Goal: Task Accomplishment & Management: Use online tool/utility

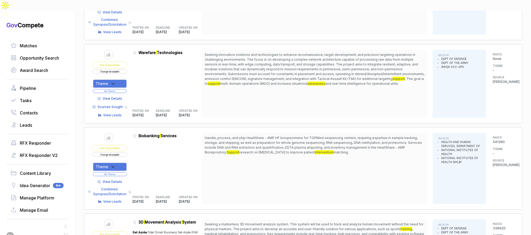
scroll to position [1380, 0]
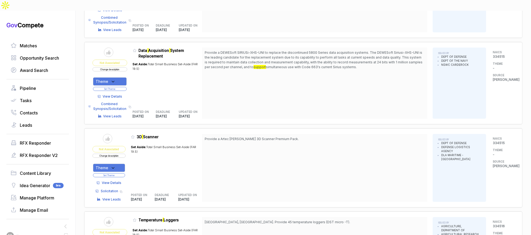
scroll to position [1869, 0]
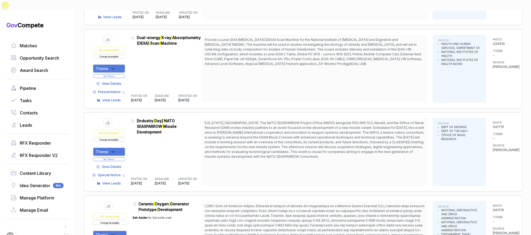
scroll to position [2319, 0]
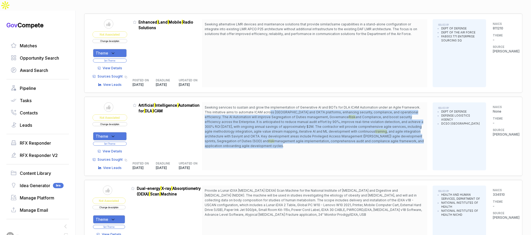
drag, startPoint x: 271, startPoint y: 92, endPoint x: 280, endPoint y: 126, distance: 35.4
click at [280, 126] on span "Seeking services to sustain and grow the implementation of Generative AI and BO…" at bounding box center [315, 126] width 220 height 43
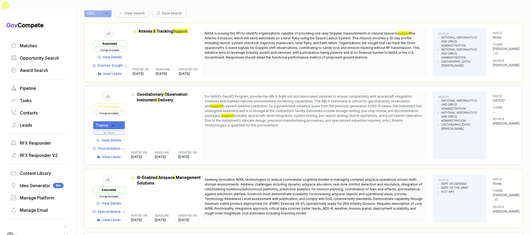
scroll to position [0, 0]
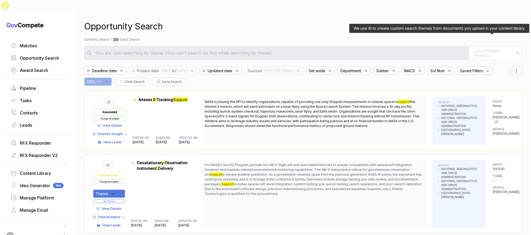
click at [489, 48] on span "Space Weather Analytics" at bounding box center [493, 52] width 39 height 9
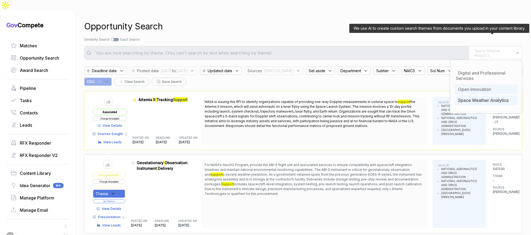
click at [481, 87] on span "Open Innovation" at bounding box center [474, 89] width 33 height 5
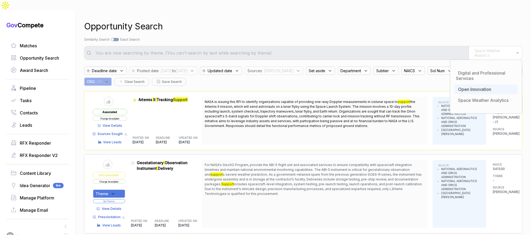
click at [417, 32] on div "Opportunity Search Search by Topic Relevance Similarity Search Search by Exact …" at bounding box center [303, 128] width 438 height 235
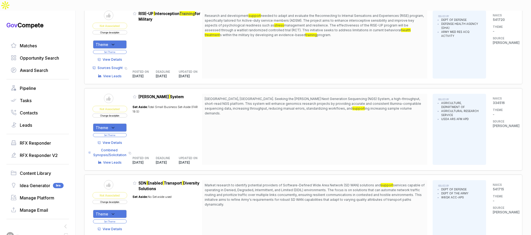
scroll to position [689, 0]
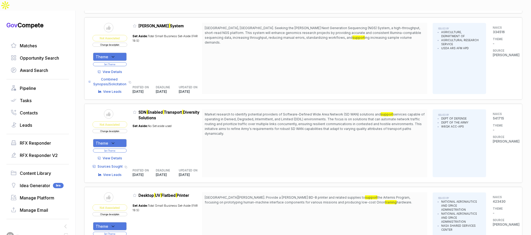
scroll to position [831, 0]
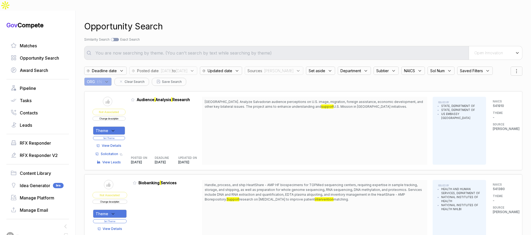
click at [496, 50] on span "Open Innovation" at bounding box center [488, 52] width 29 height 5
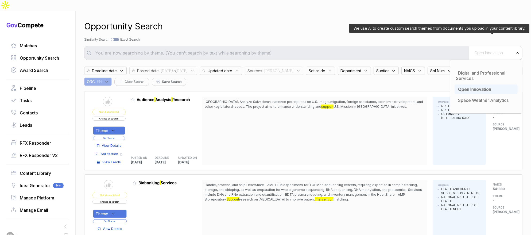
drag, startPoint x: 471, startPoint y: 77, endPoint x: 435, endPoint y: 54, distance: 43.7
click at [470, 87] on span "Open Innovation" at bounding box center [474, 89] width 33 height 5
click at [395, 33] on div "Opportunity Search Search by Topic Relevance Similarity Search Search by Exact …" at bounding box center [303, 128] width 438 height 235
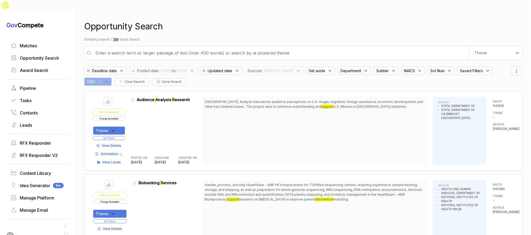
click at [387, 48] on input "text" at bounding box center [280, 53] width 376 height 11
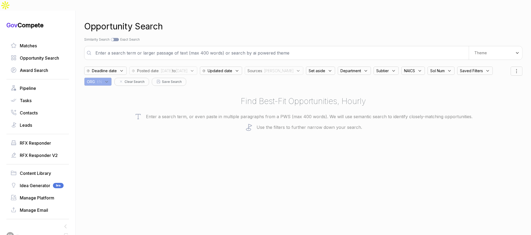
click at [116, 48] on input "text" at bounding box center [280, 53] width 376 height 11
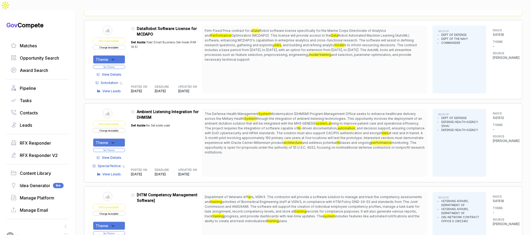
scroll to position [430, 0]
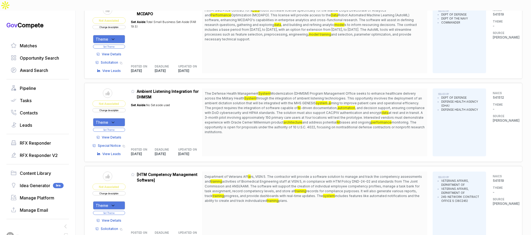
drag, startPoint x: 323, startPoint y: 81, endPoint x: 318, endPoint y: 118, distance: 36.5
click at [318, 118] on span "The Defense Health Management System Modernization (DHMSM) Program Management O…" at bounding box center [315, 112] width 220 height 43
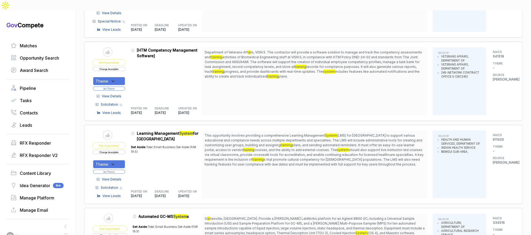
scroll to position [582, 0]
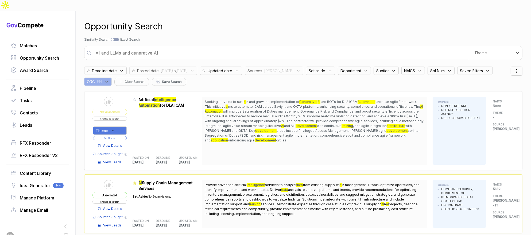
click at [267, 48] on input "AI and LLMs and generative AI" at bounding box center [280, 53] width 376 height 11
type input "web development and website support"
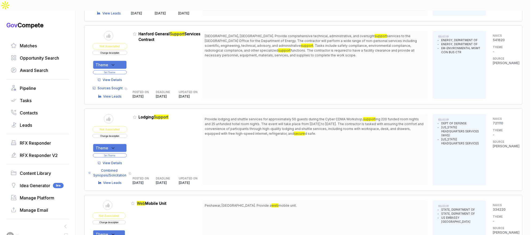
scroll to position [455, 0]
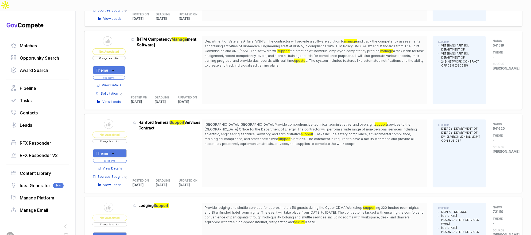
scroll to position [63, 0]
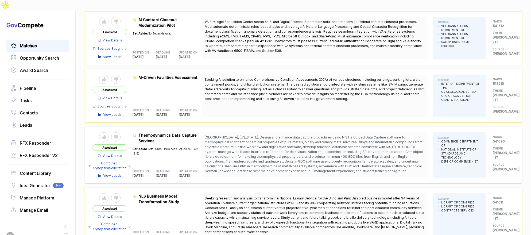
scroll to position [426, 0]
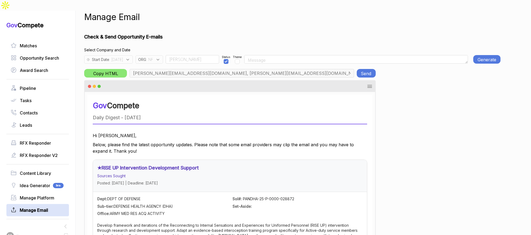
drag, startPoint x: 154, startPoint y: 48, endPoint x: 159, endPoint y: 51, distance: 6.0
click at [146, 57] on span "ORG" at bounding box center [142, 60] width 8 height 6
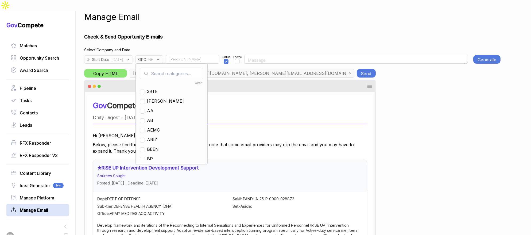
click at [171, 68] on input "text" at bounding box center [171, 73] width 63 height 11
checkbox input "true"
type input "nf"
click at [153, 98] on span "NF" at bounding box center [150, 101] width 6 height 6
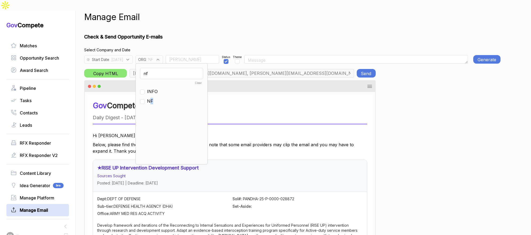
checkbox input "false"
click at [167, 68] on input "nf" at bounding box center [171, 73] width 63 height 11
type input "en"
click at [153, 92] on span "EN" at bounding box center [150, 95] width 6 height 6
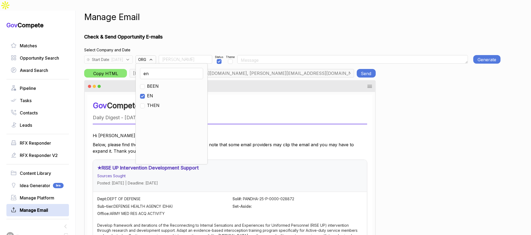
checkbox input "true"
click at [180, 55] on input "Osman" at bounding box center [185, 59] width 53 height 9
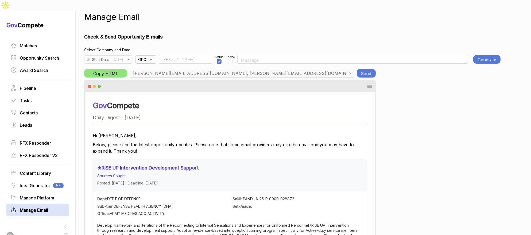
type input "[EMAIL_ADDRESS][DOMAIN_NAME], [EMAIL_ADDRESS][DOMAIN_NAME], [EMAIL_ADDRESS][DOM…"
type input "Team"
click at [133, 55] on div "Start Date : 2025-08-06" at bounding box center [108, 59] width 49 height 8
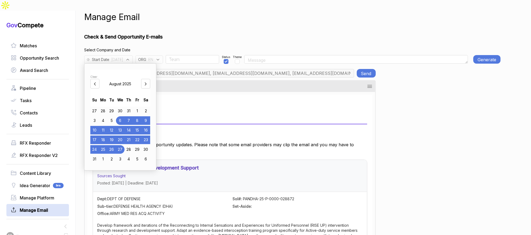
click at [99, 75] on div "Clear" at bounding box center [120, 77] width 60 height 4
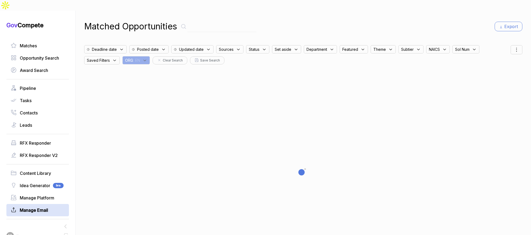
click at [34, 207] on span "Manage Email" at bounding box center [34, 210] width 28 height 6
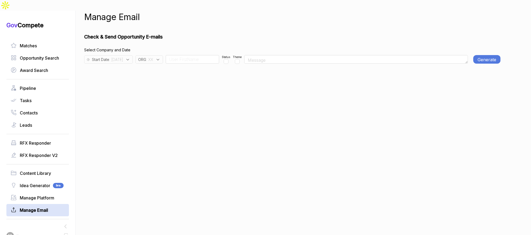
click at [123, 57] on span ": [DATE]" at bounding box center [116, 60] width 14 height 6
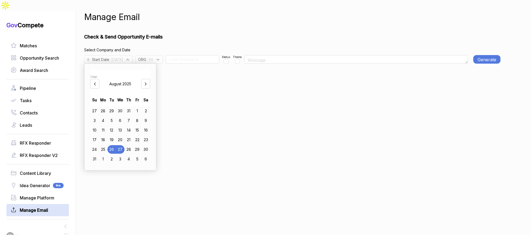
drag, startPoint x: 108, startPoint y: 139, endPoint x: 157, endPoint y: 134, distance: 49.9
click at [107, 145] on div "25" at bounding box center [103, 149] width 9 height 9
drag, startPoint x: 201, startPoint y: 134, endPoint x: 194, endPoint y: 108, distance: 27.3
click at [199, 129] on div "Manage Email Check & Send Opportunity E-mails Select Company and Date Start Dat…" at bounding box center [292, 128] width 416 height 235
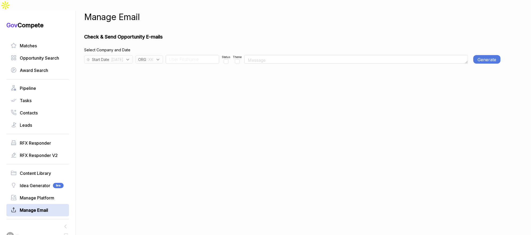
click at [163, 55] on div "ORG : XX" at bounding box center [149, 59] width 28 height 8
click at [173, 68] on input "text" at bounding box center [171, 73] width 63 height 11
checkbox input "true"
type input "xx"
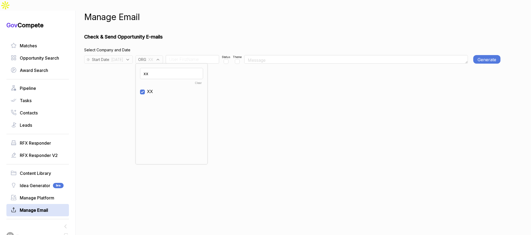
drag, startPoint x: 162, startPoint y: 80, endPoint x: 165, endPoint y: 63, distance: 17.8
click at [162, 80] on ul "Clear XX" at bounding box center [171, 120] width 63 height 80
click at [165, 68] on input "xx" at bounding box center [171, 73] width 63 height 11
click at [145, 89] on input "checkbox" at bounding box center [142, 91] width 5 height 5
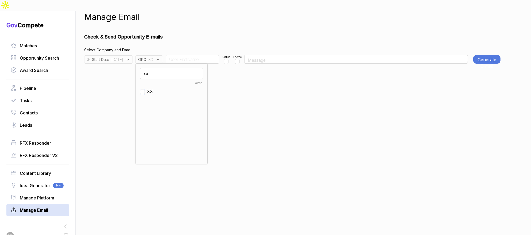
checkbox input "false"
click at [161, 68] on input "xx" at bounding box center [171, 73] width 63 height 11
type input "e"
click at [153, 112] on span "EN" at bounding box center [150, 115] width 6 height 6
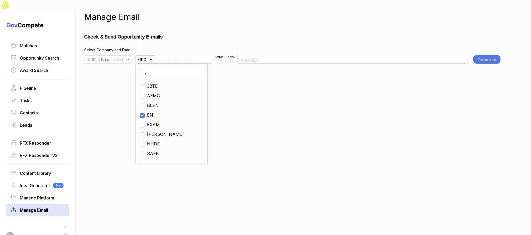
checkbox input "true"
click at [184, 55] on input at bounding box center [185, 59] width 53 height 9
type input "Team"
drag, startPoint x: 236, startPoint y: 51, endPoint x: 397, endPoint y: 40, distance: 161.7
click at [228, 59] on input "checkbox" at bounding box center [226, 61] width 5 height 5
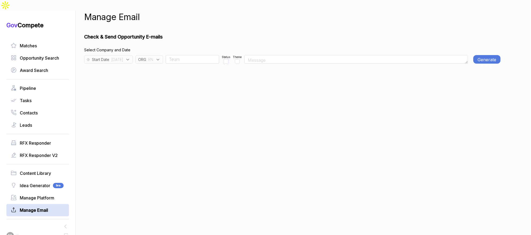
checkbox input "true"
click at [492, 55] on button "Generate E-mail" at bounding box center [486, 59] width 27 height 9
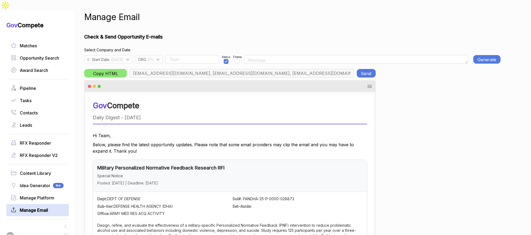
click at [364, 69] on button "Send" at bounding box center [366, 73] width 19 height 9
